Goal: Go to known website: Go to known website

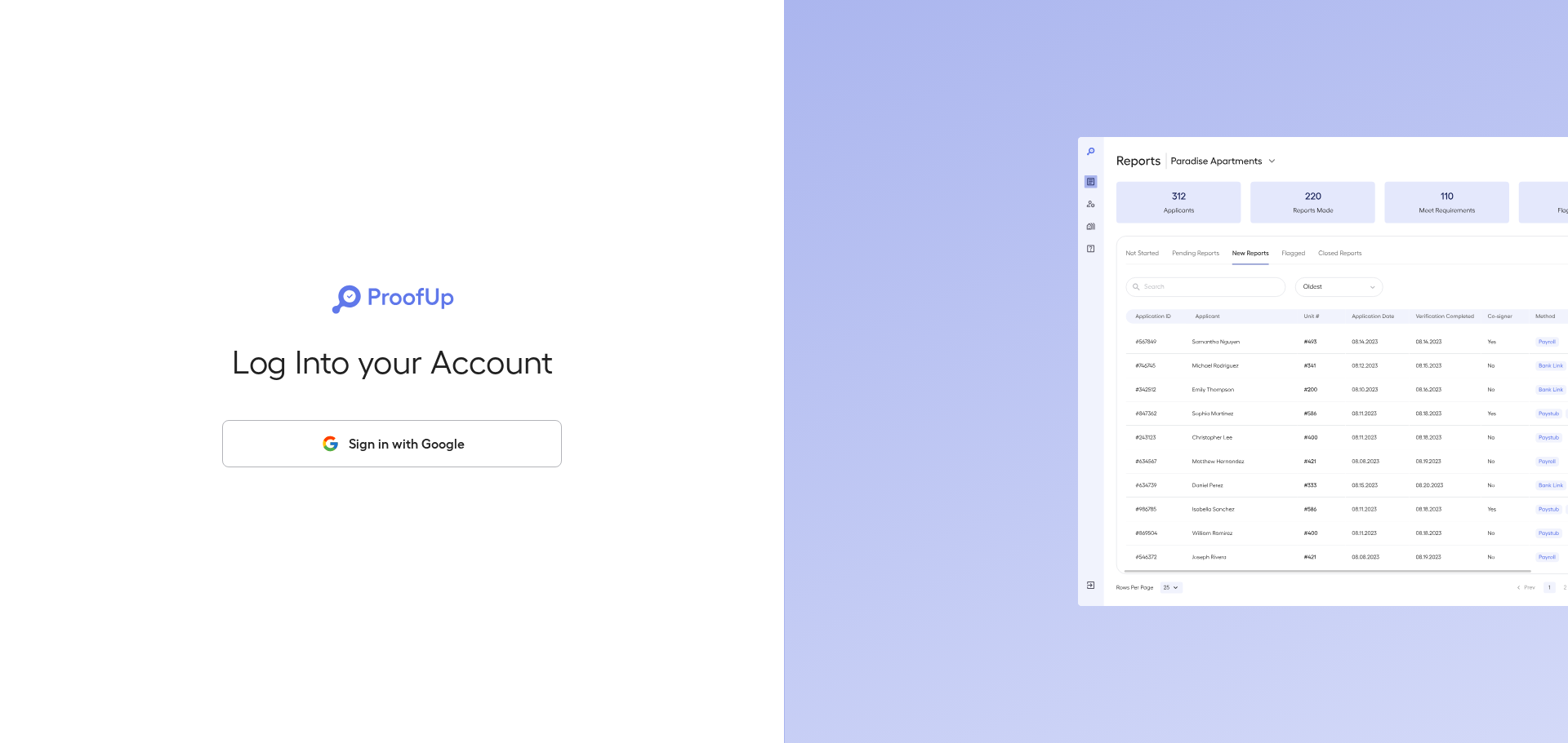
click at [516, 425] on button "Sign in with Google" at bounding box center [392, 444] width 339 height 48
